Goal: Find specific page/section: Find specific page/section

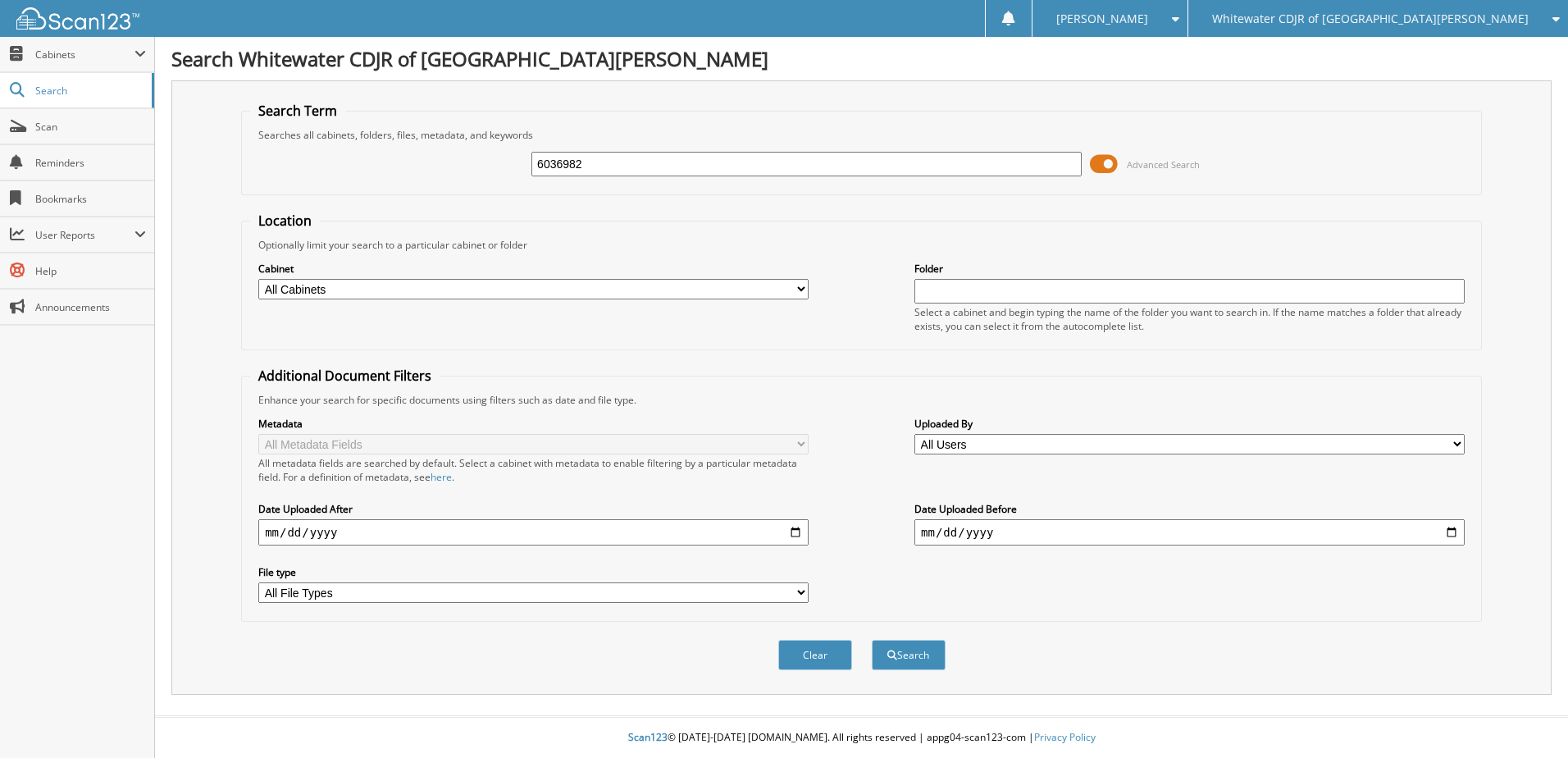
type input "6036982"
click at [872, 640] on button "Search" at bounding box center [909, 656] width 74 height 31
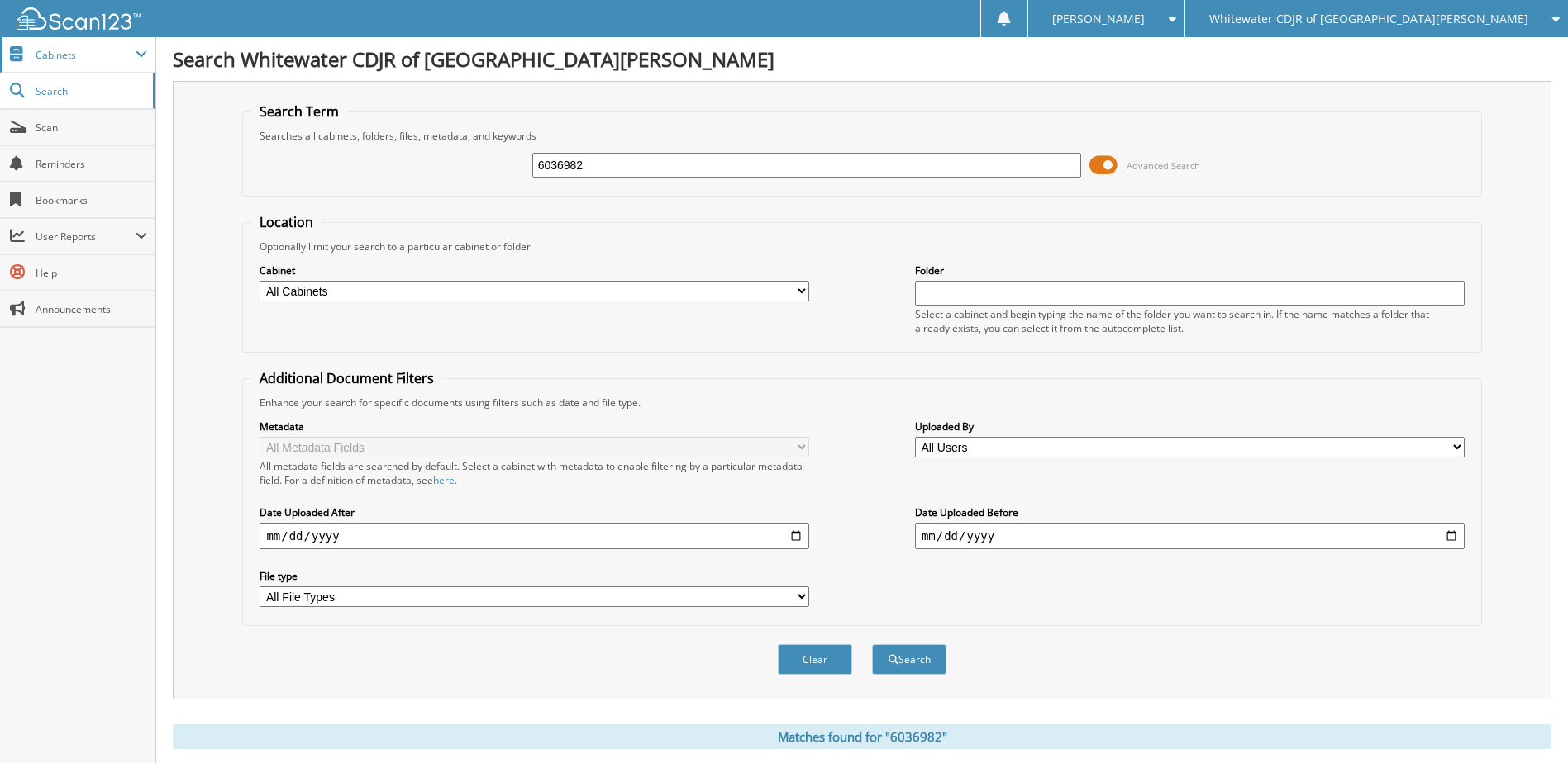
click at [54, 56] on span "Cabinets" at bounding box center [86, 55] width 100 height 14
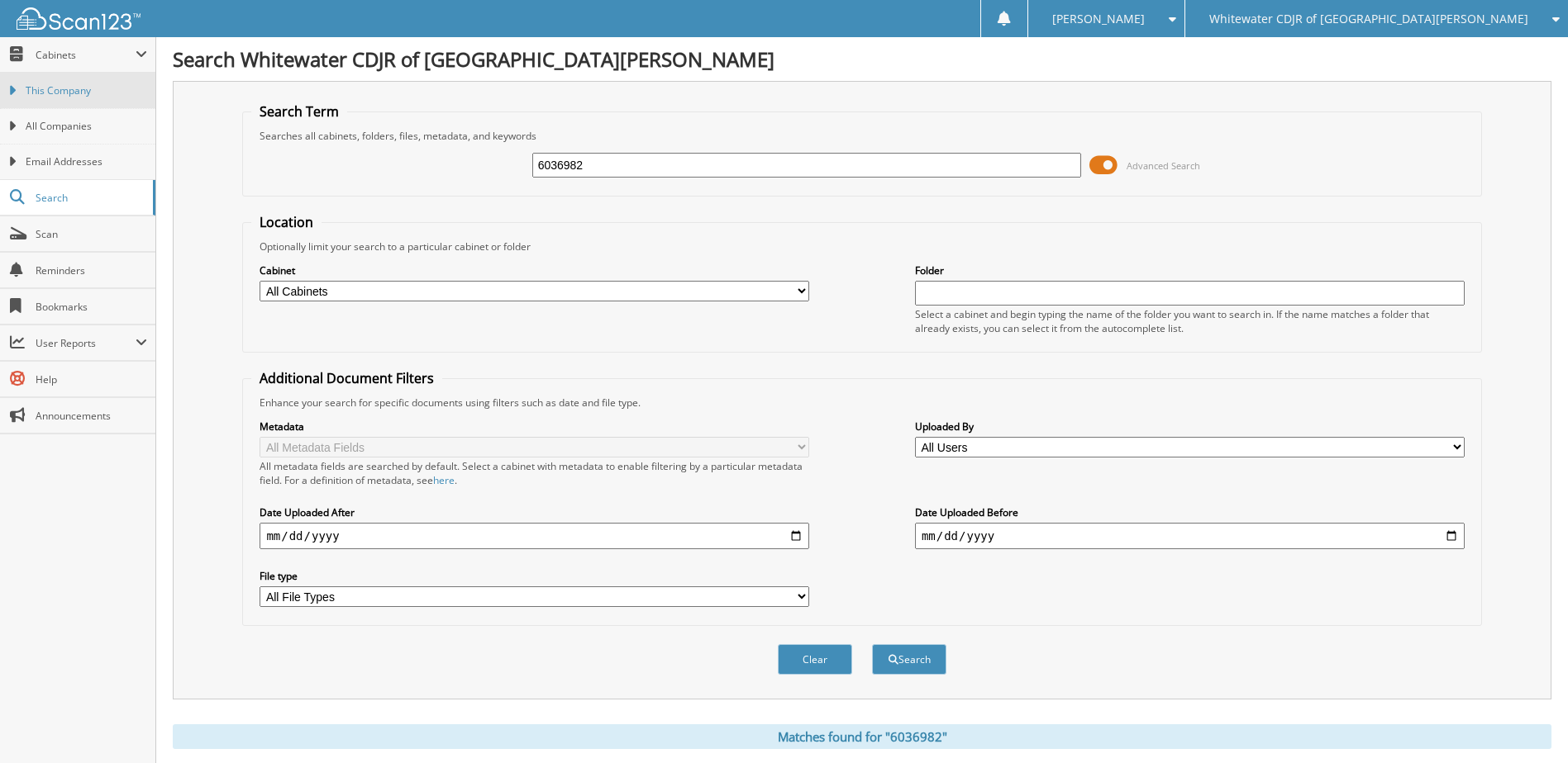
click at [45, 92] on span "This Company" at bounding box center [86, 91] width 121 height 15
